Goal: Transaction & Acquisition: Purchase product/service

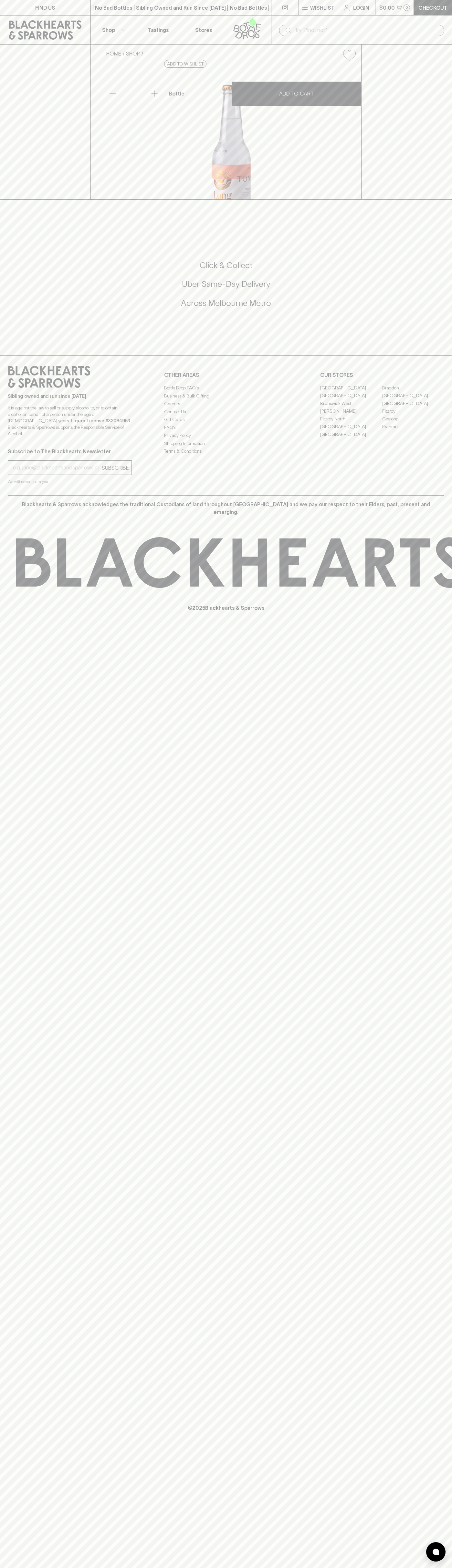
click at [423, 1313] on div "FIND US | No Bad Bottles | Sibling Owned and Run Since 2006 | No Bad Bottles | …" at bounding box center [226, 784] width 452 height 1568
click at [37, 1567] on html "FIND US | No Bad Bottles | Sibling Owned and Run Since 2006 | No Bad Bottles | …" at bounding box center [226, 784] width 452 height 1568
click at [17, 86] on div "HOME SHOP Long Rays Citrus Tonic 275ml $3.50 Add to wishlist No Further Discoun…" at bounding box center [226, 121] width 452 height 155
